Goal: Browse casually: Explore the website without a specific task or goal

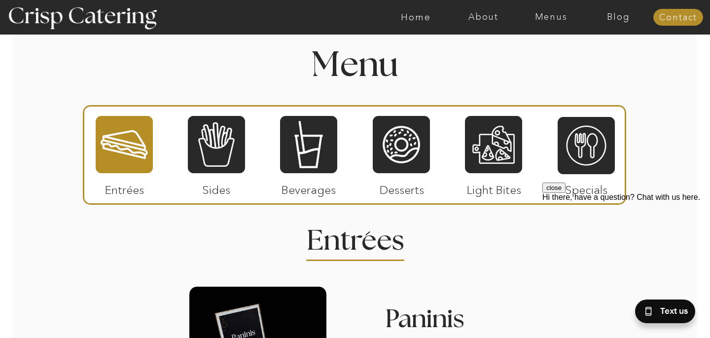
scroll to position [1041, 0]
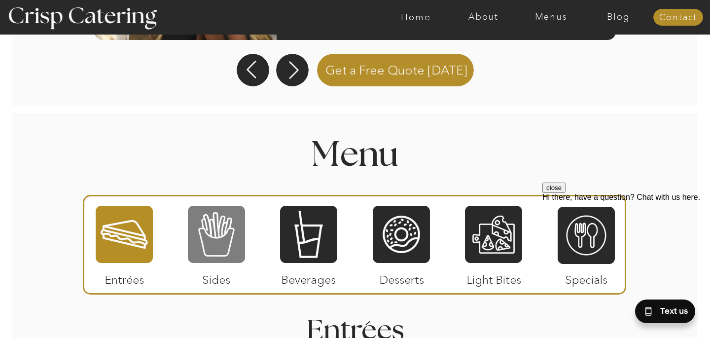
click at [226, 218] on div at bounding box center [216, 234] width 57 height 59
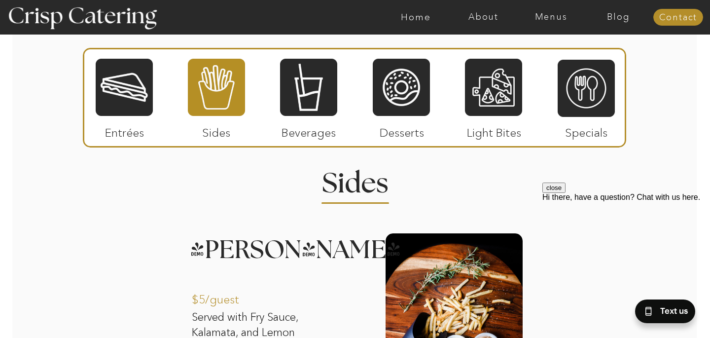
scroll to position [1187, 0]
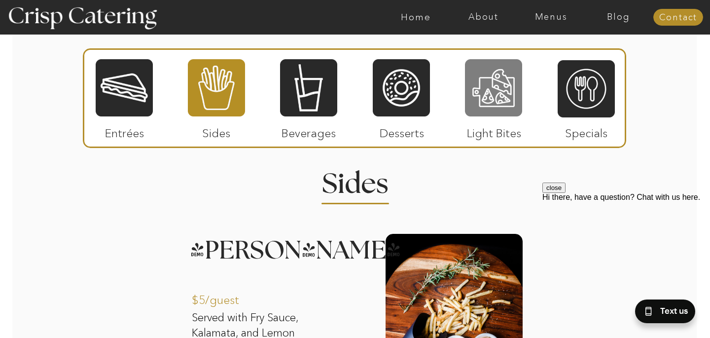
click at [492, 79] on div at bounding box center [493, 87] width 57 height 59
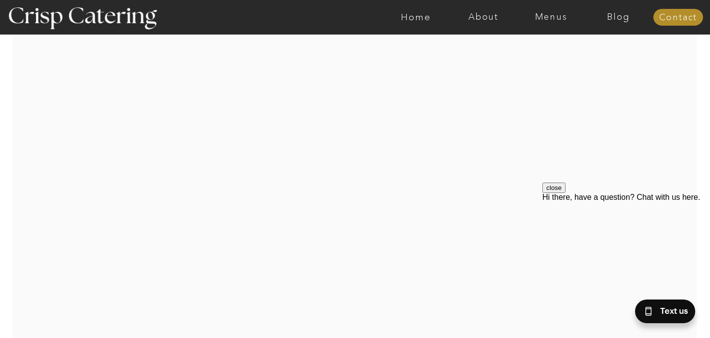
scroll to position [1693, 0]
click at [424, 227] on div at bounding box center [355, 146] width 576 height 328
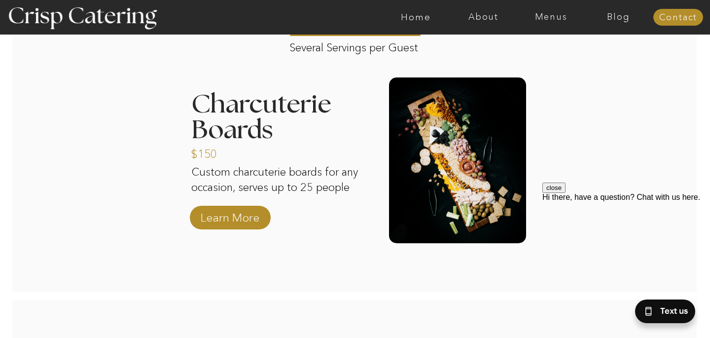
scroll to position [1214, 0]
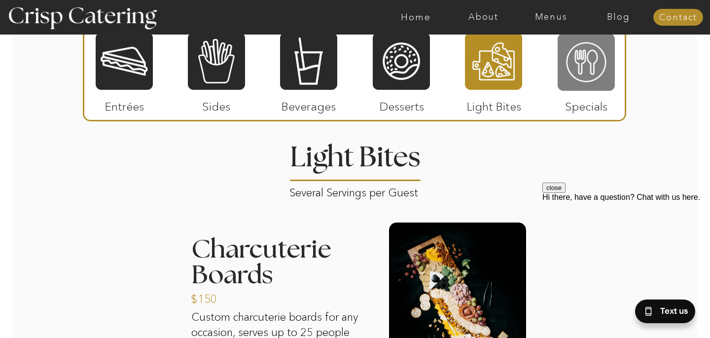
click at [583, 69] on div at bounding box center [585, 62] width 57 height 59
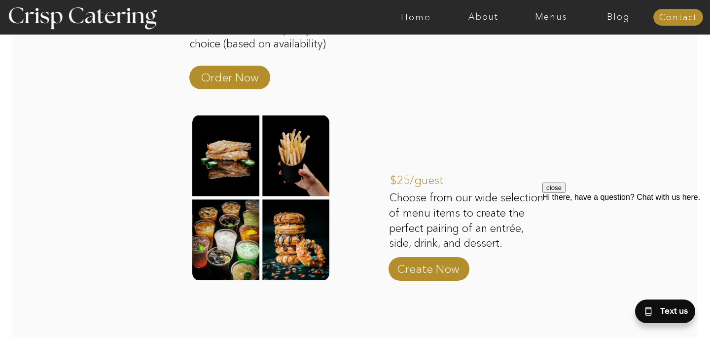
scroll to position [1535, 0]
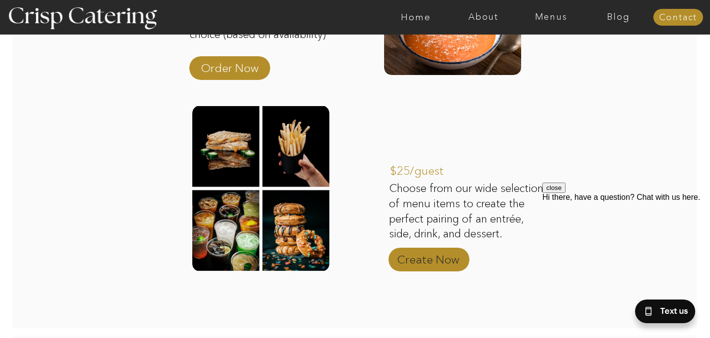
click at [446, 257] on p "Create Now" at bounding box center [428, 257] width 66 height 29
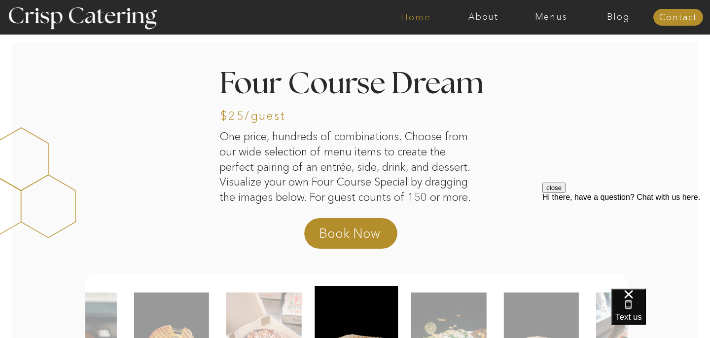
click at [418, 17] on nav "Home" at bounding box center [416, 17] width 68 height 10
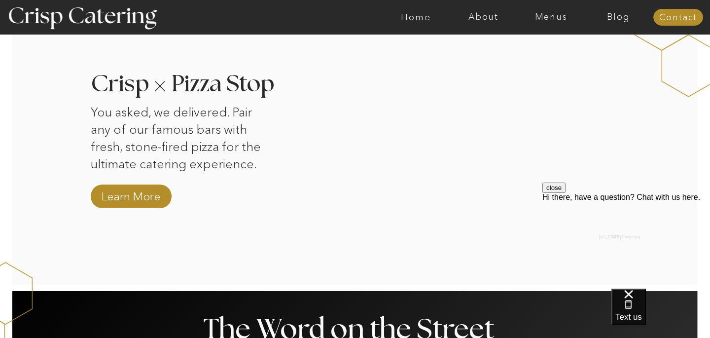
scroll to position [965, 0]
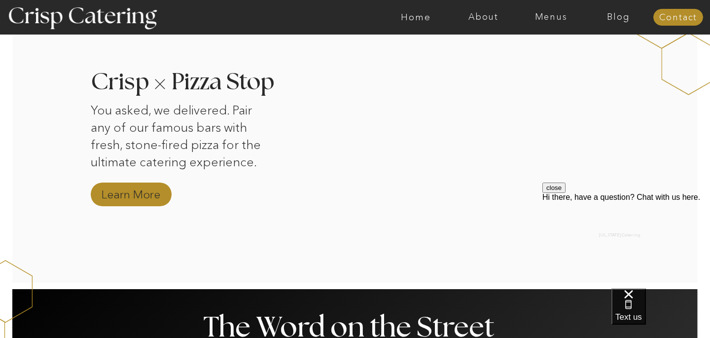
click at [143, 187] on nav "Learn More" at bounding box center [131, 194] width 66 height 17
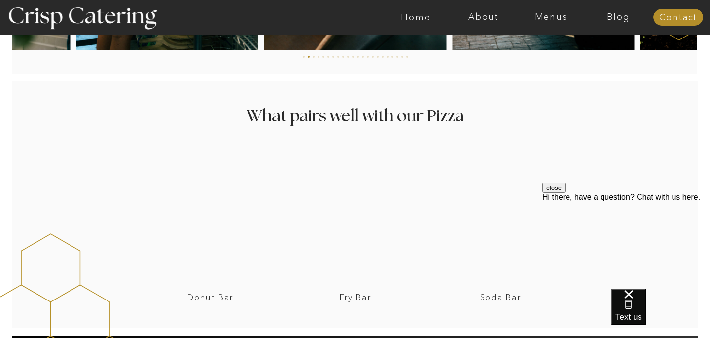
scroll to position [1780, 0]
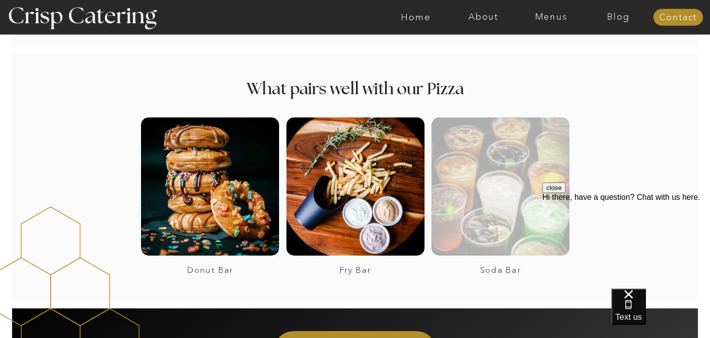
click at [476, 134] on div at bounding box center [500, 186] width 138 height 138
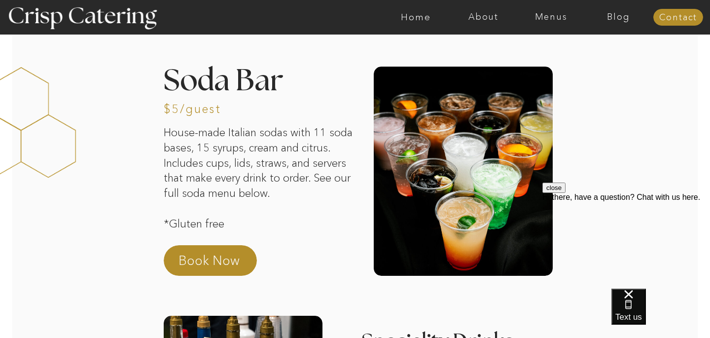
scroll to position [23, 0]
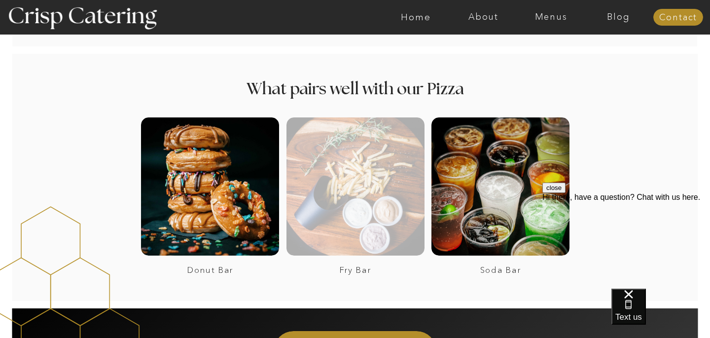
click at [374, 178] on div at bounding box center [355, 186] width 138 height 138
